Goal: Information Seeking & Learning: Learn about a topic

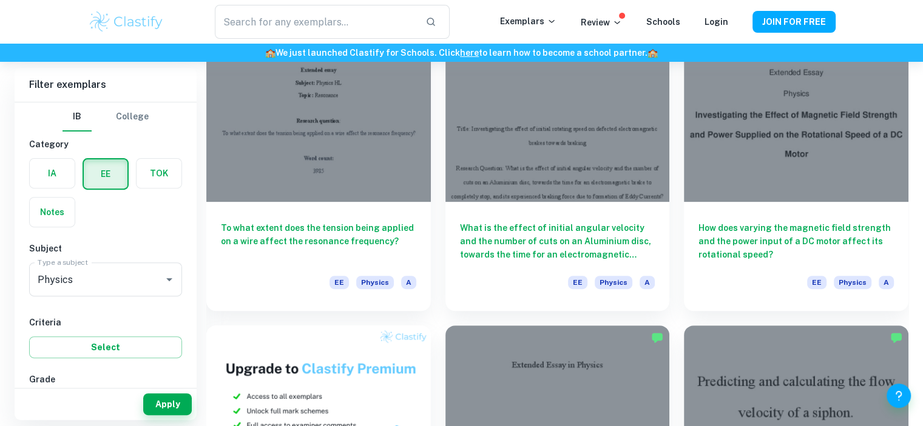
scroll to position [415, 0]
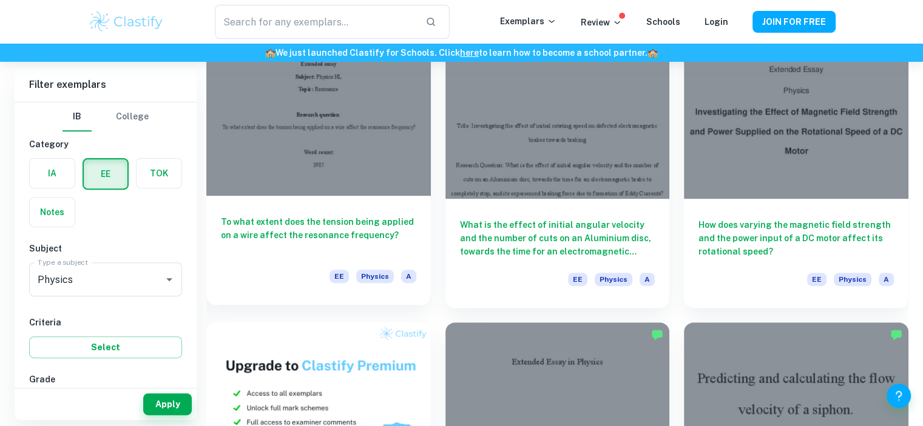
click at [394, 169] on div at bounding box center [318, 112] width 224 height 168
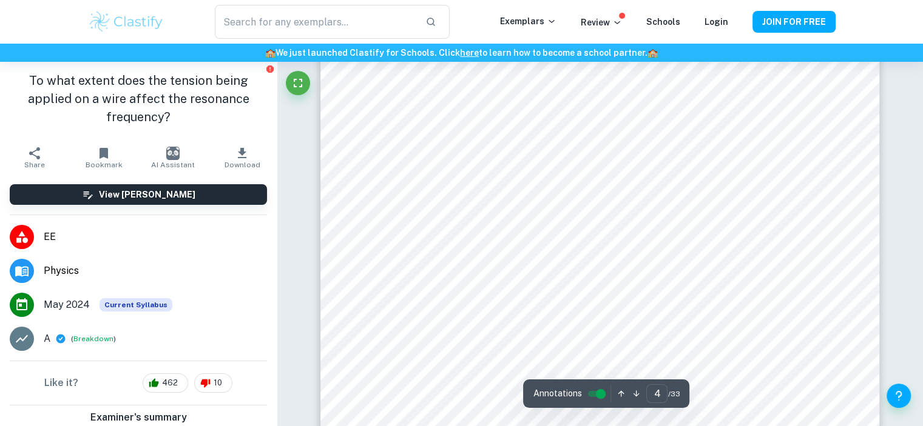
scroll to position [2543, 0]
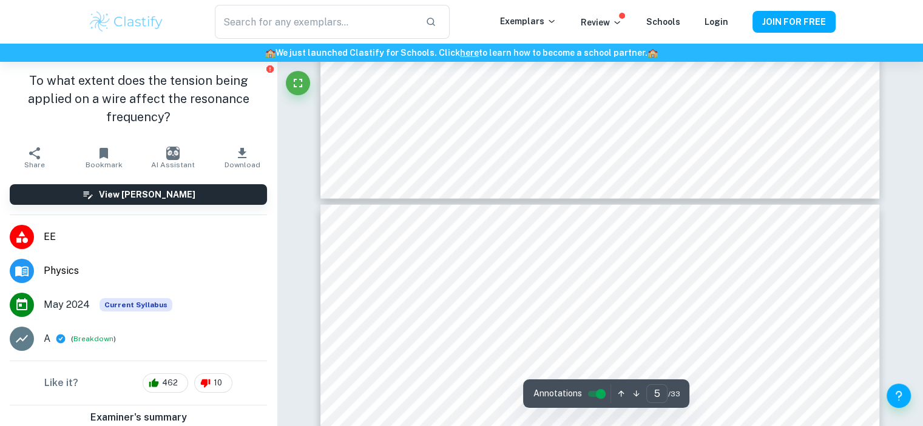
type input "4"
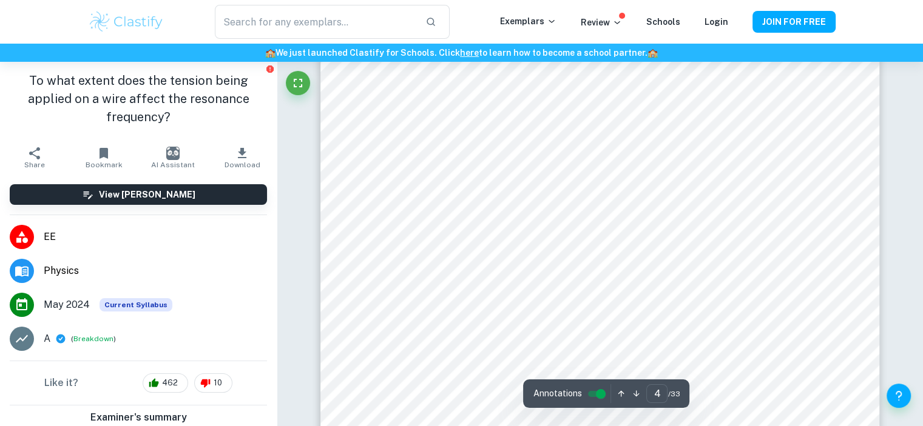
scroll to position [2534, 0]
click at [604, 24] on p "Review" at bounding box center [600, 22] width 41 height 13
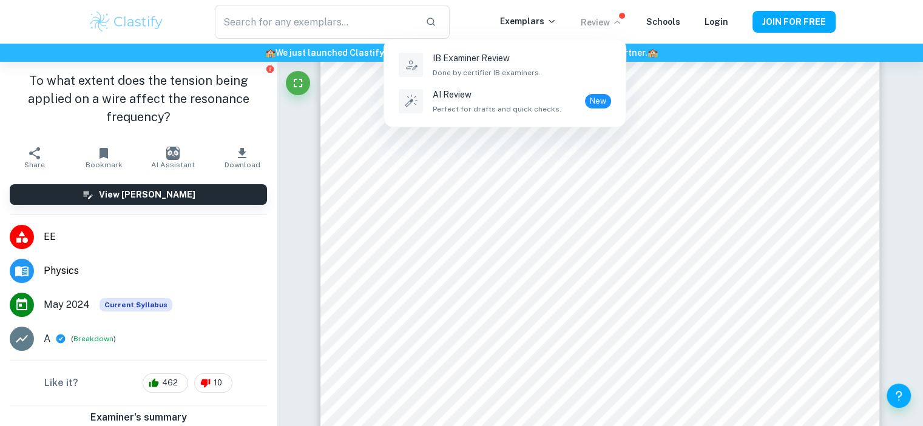
click at [611, 22] on div at bounding box center [461, 213] width 923 height 426
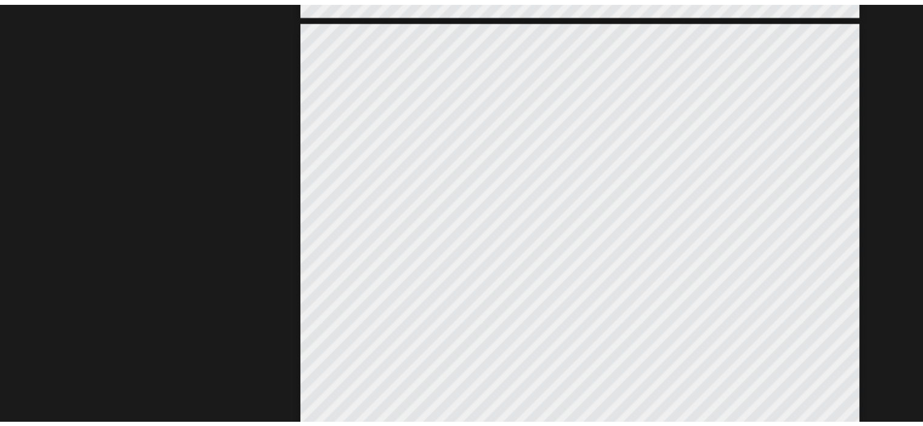
scroll to position [2464, 0]
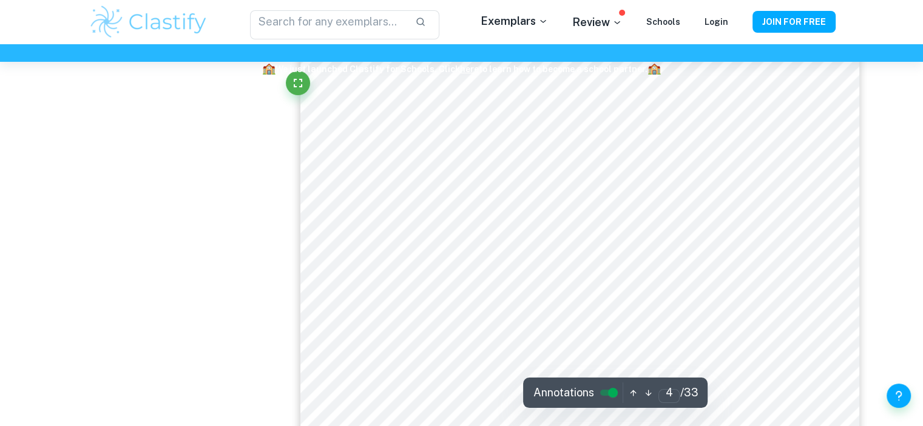
click at [300, 84] on icon "Fullscreen" at bounding box center [298, 83] width 15 height 15
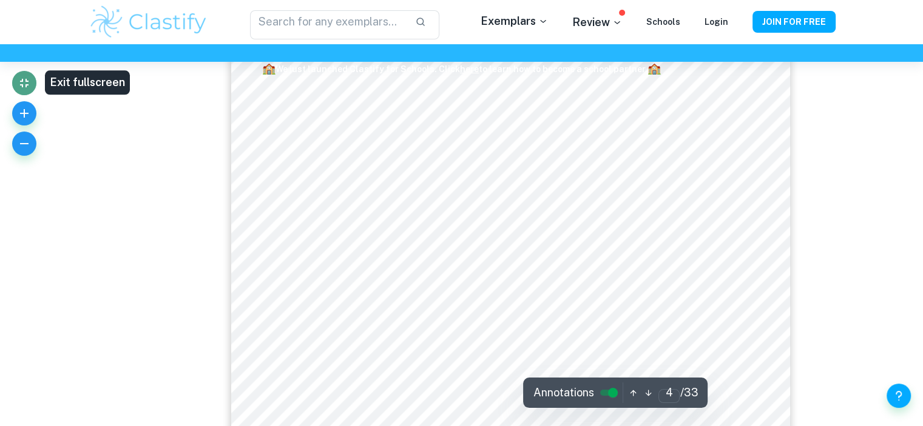
click at [18, 87] on icon "Exit fullscreen" at bounding box center [24, 83] width 15 height 15
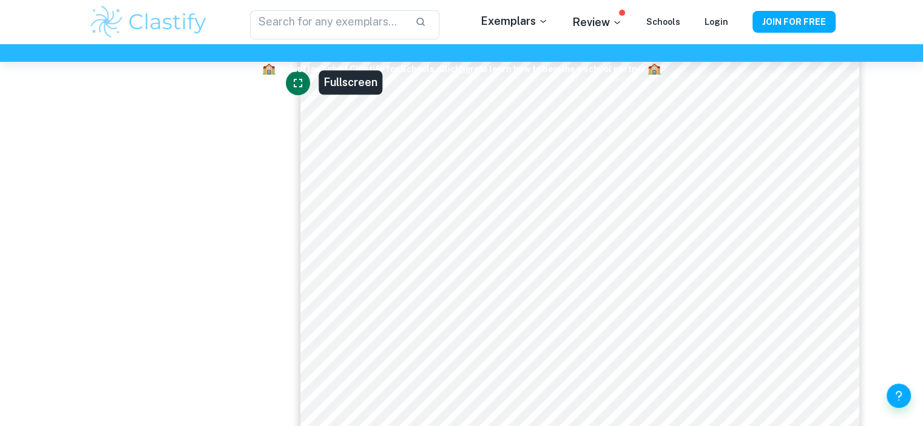
click at [272, 73] on span "🏫" at bounding box center [268, 68] width 13 height 13
click at [264, 58] on div "🏫 We just launched Clastify for Schools. Click here to learn how to become a sc…" at bounding box center [461, 53] width 923 height 18
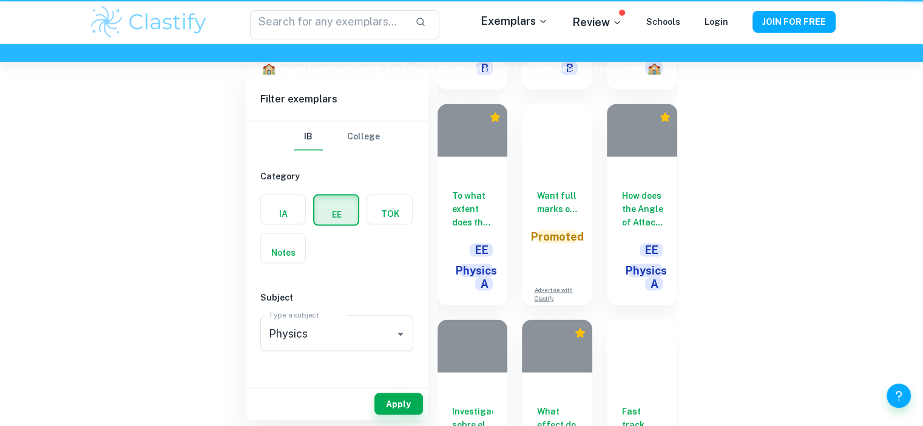
scroll to position [415, 0]
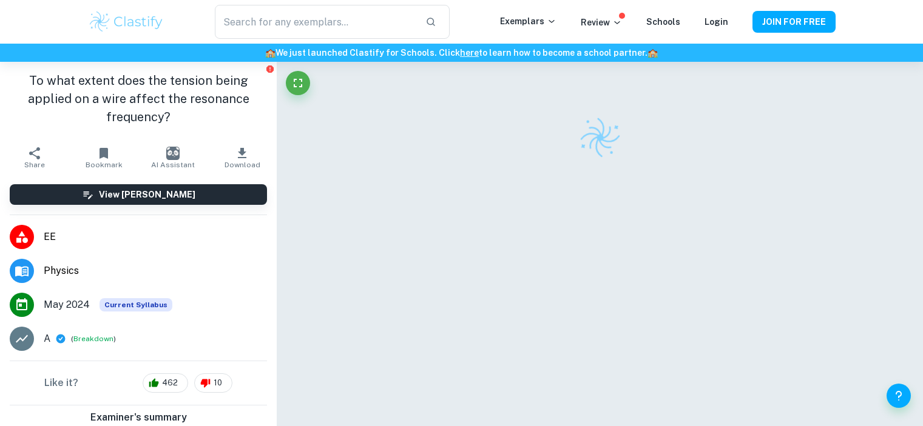
scroll to position [62, 0]
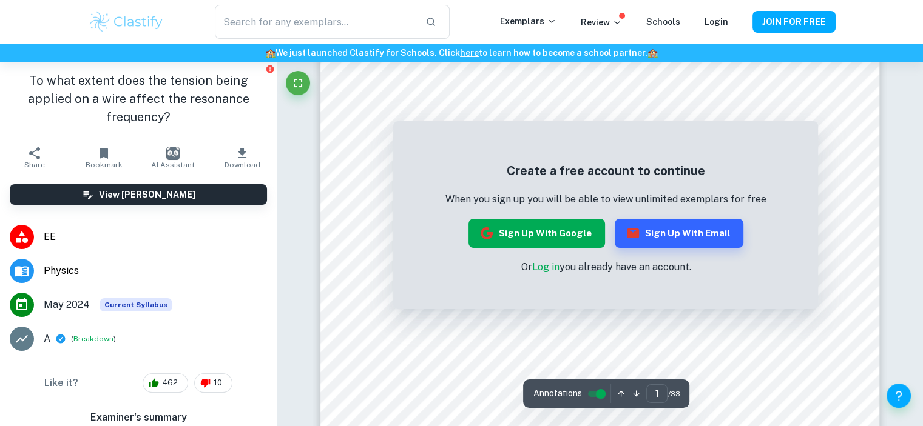
click at [575, 226] on button "Sign up with Google" at bounding box center [536, 233] width 136 height 29
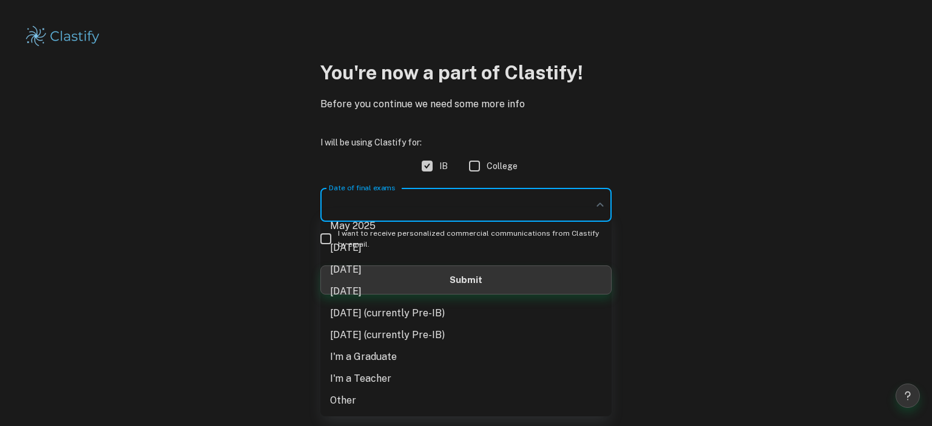
click at [514, 200] on body "We value your privacy We use cookies to enhance your browsing experience, serve…" at bounding box center [466, 213] width 932 height 426
click at [514, 200] on div at bounding box center [466, 213] width 932 height 426
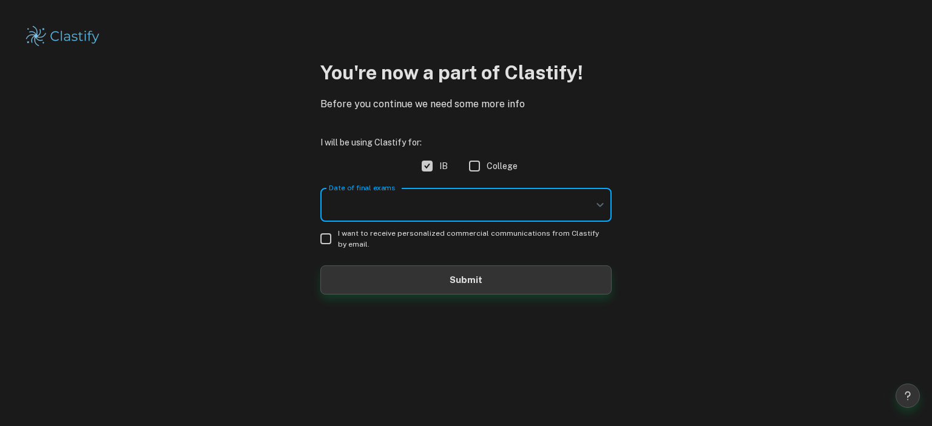
click at [514, 200] on body "We value your privacy We use cookies to enhance your browsing experience, serve…" at bounding box center [466, 213] width 932 height 426
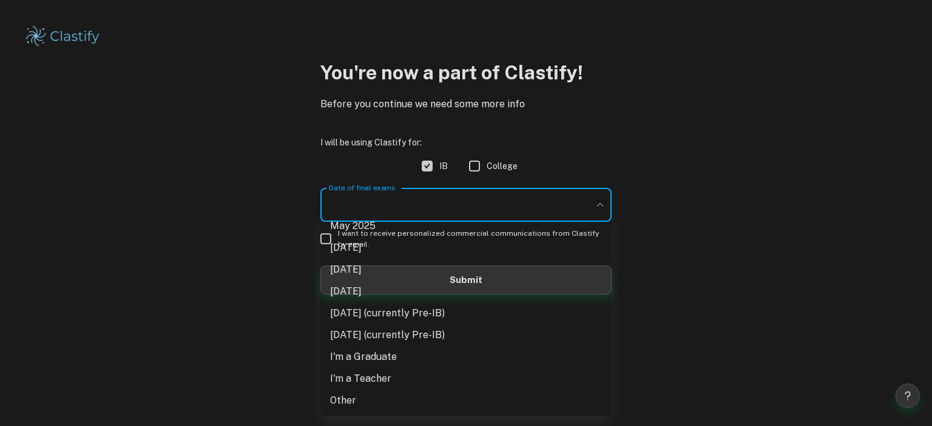
click at [359, 263] on li "May 2026" at bounding box center [465, 270] width 291 height 22
type input "M26"
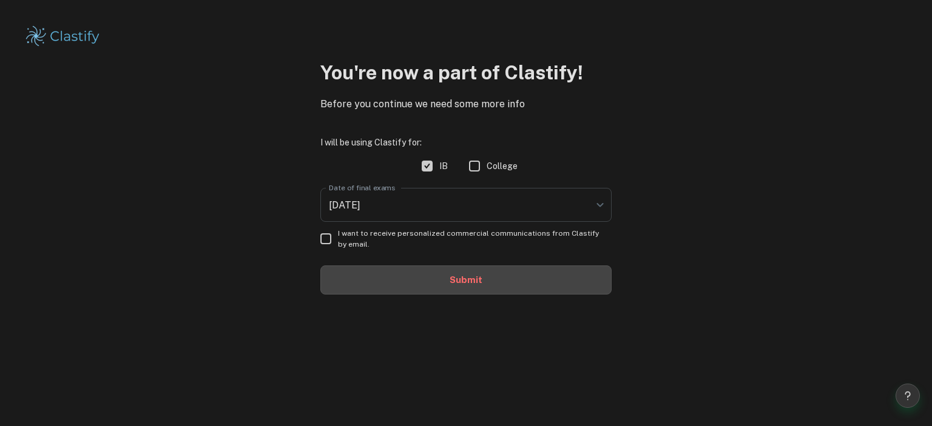
click at [382, 283] on button "Submit" at bounding box center [465, 280] width 291 height 29
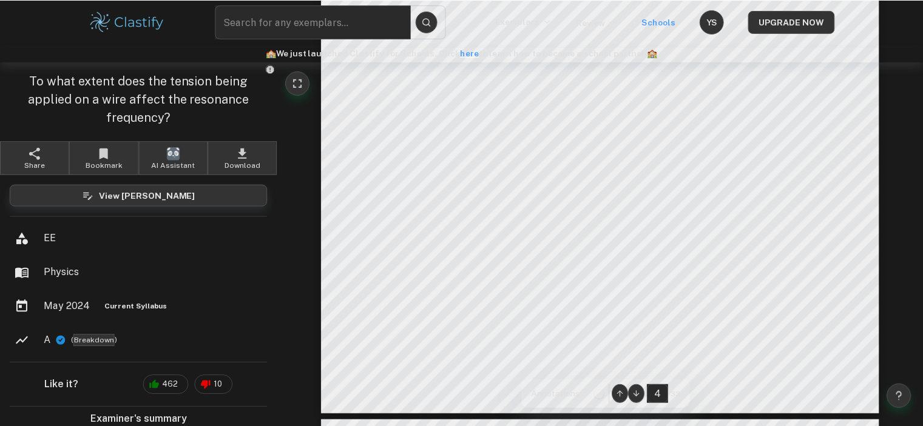
scroll to position [2472, 0]
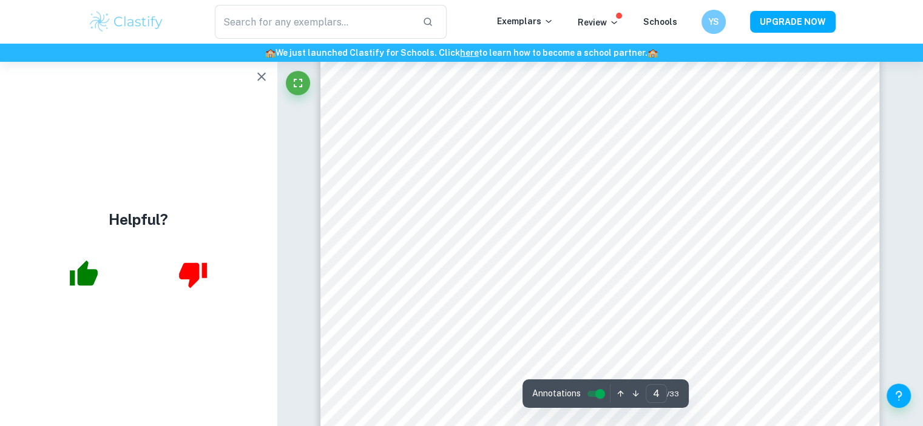
click at [262, 82] on icon "button" at bounding box center [261, 77] width 15 height 15
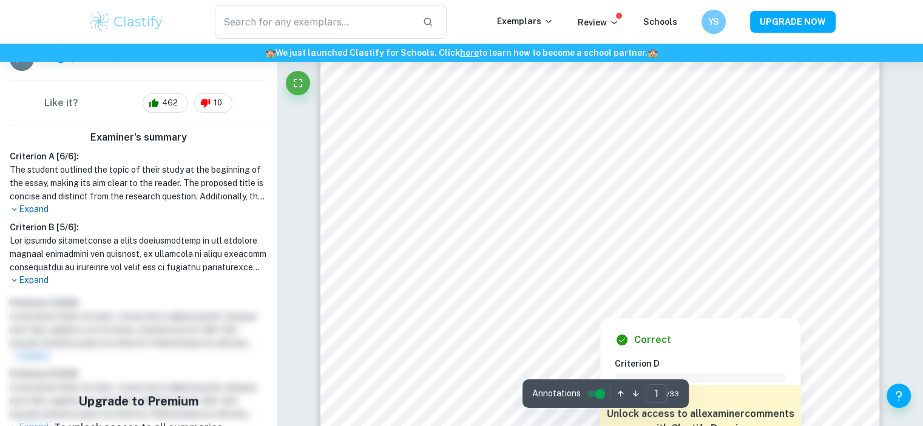
scroll to position [39, 0]
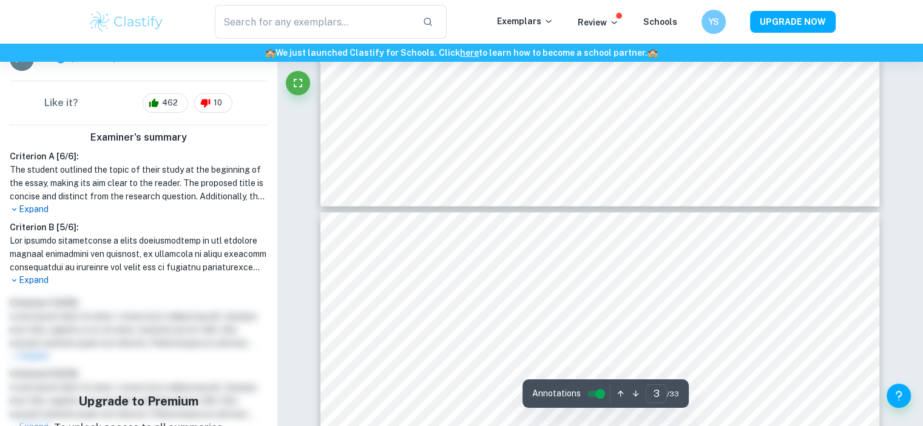
type input "4"
